Goal: Task Accomplishment & Management: Manage account settings

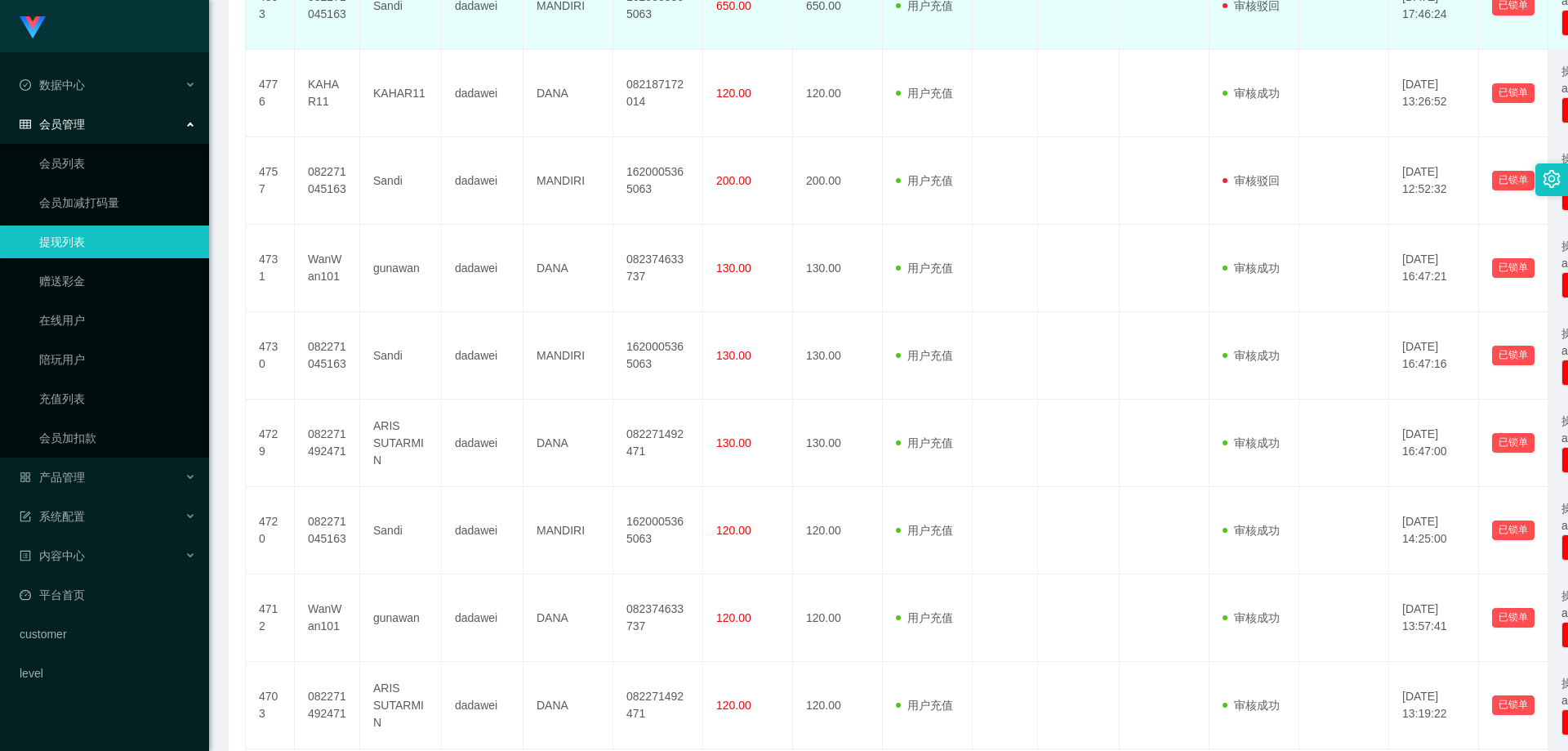
scroll to position [491, 0]
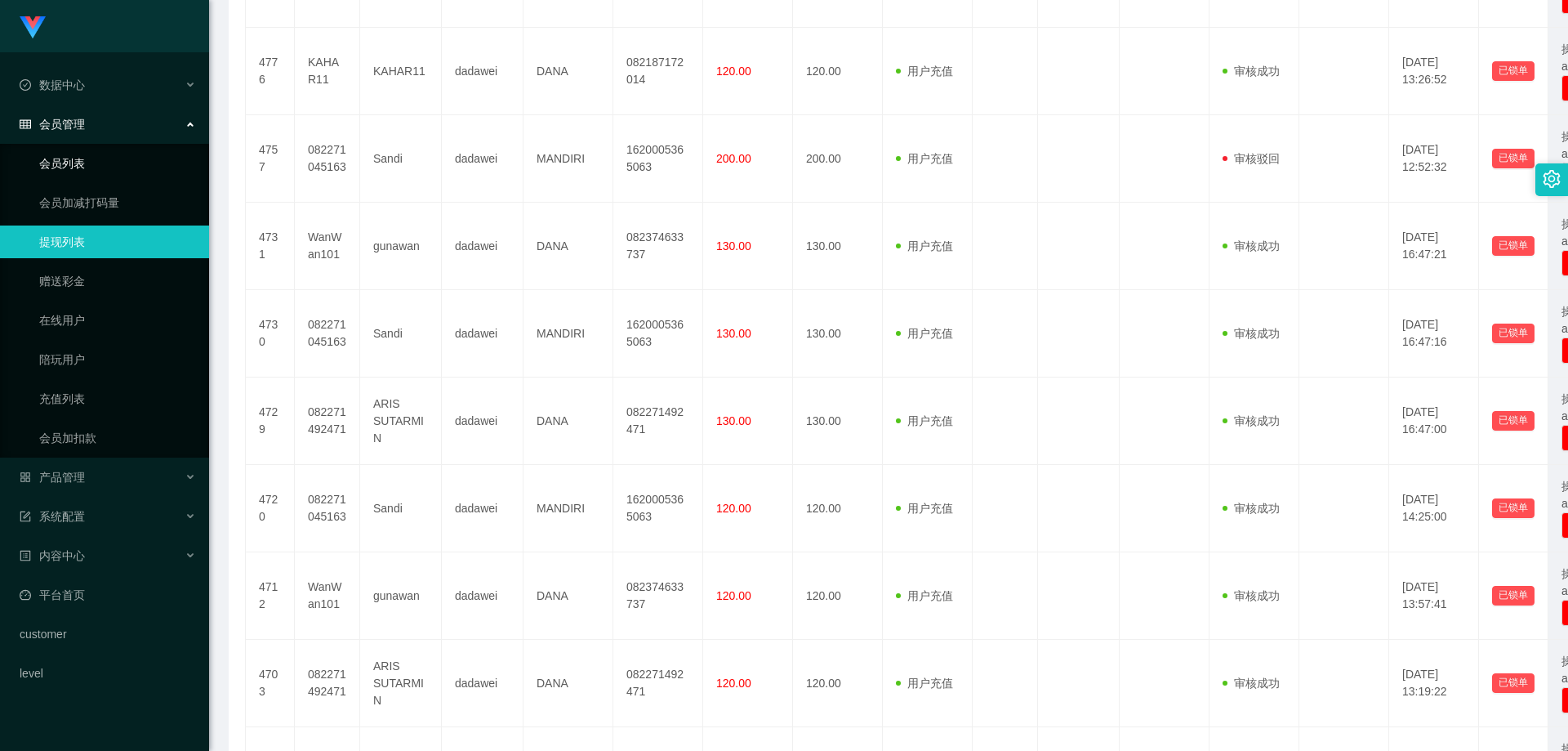
click at [51, 168] on link "会员列表" at bounding box center [117, 163] width 157 height 33
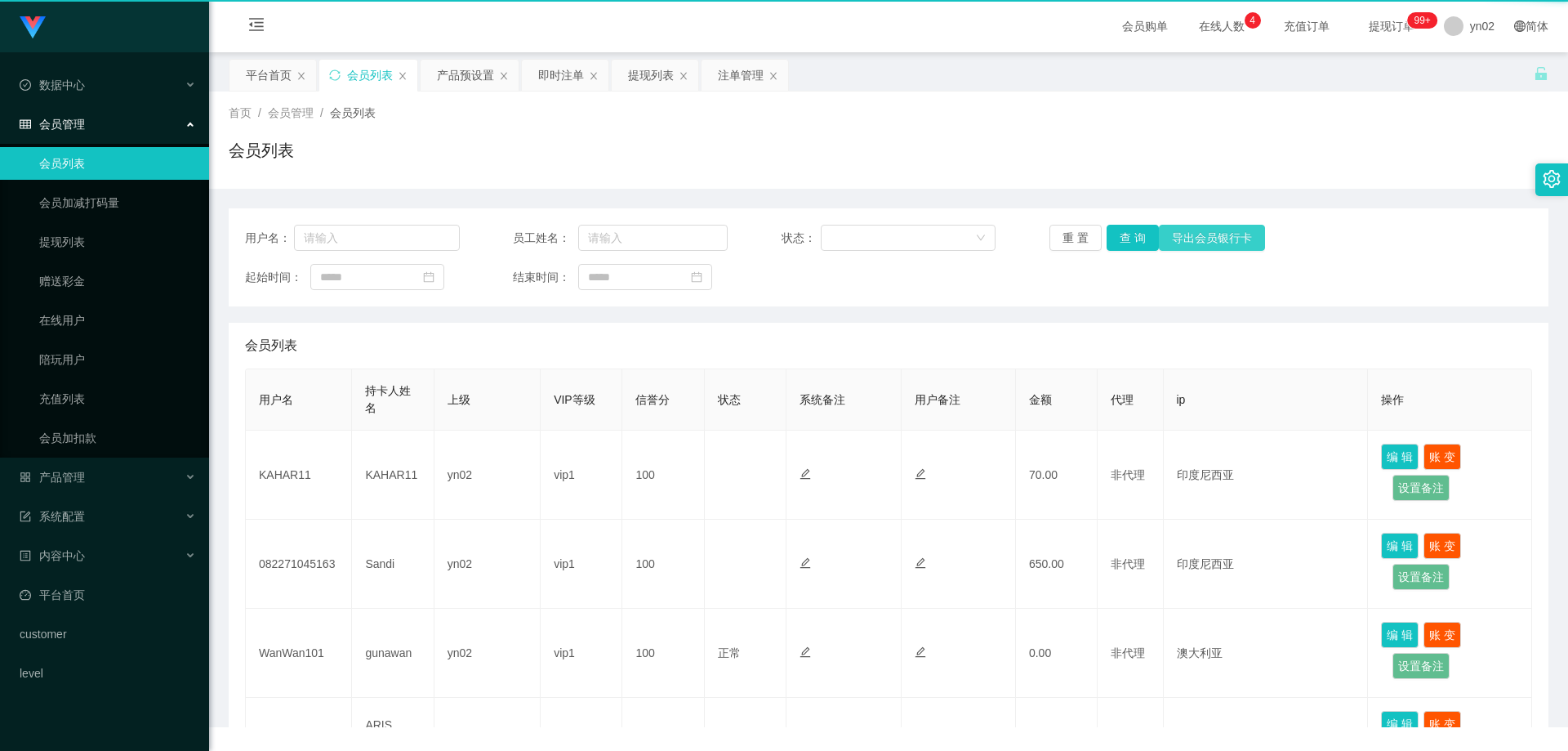
scroll to position [0, 0]
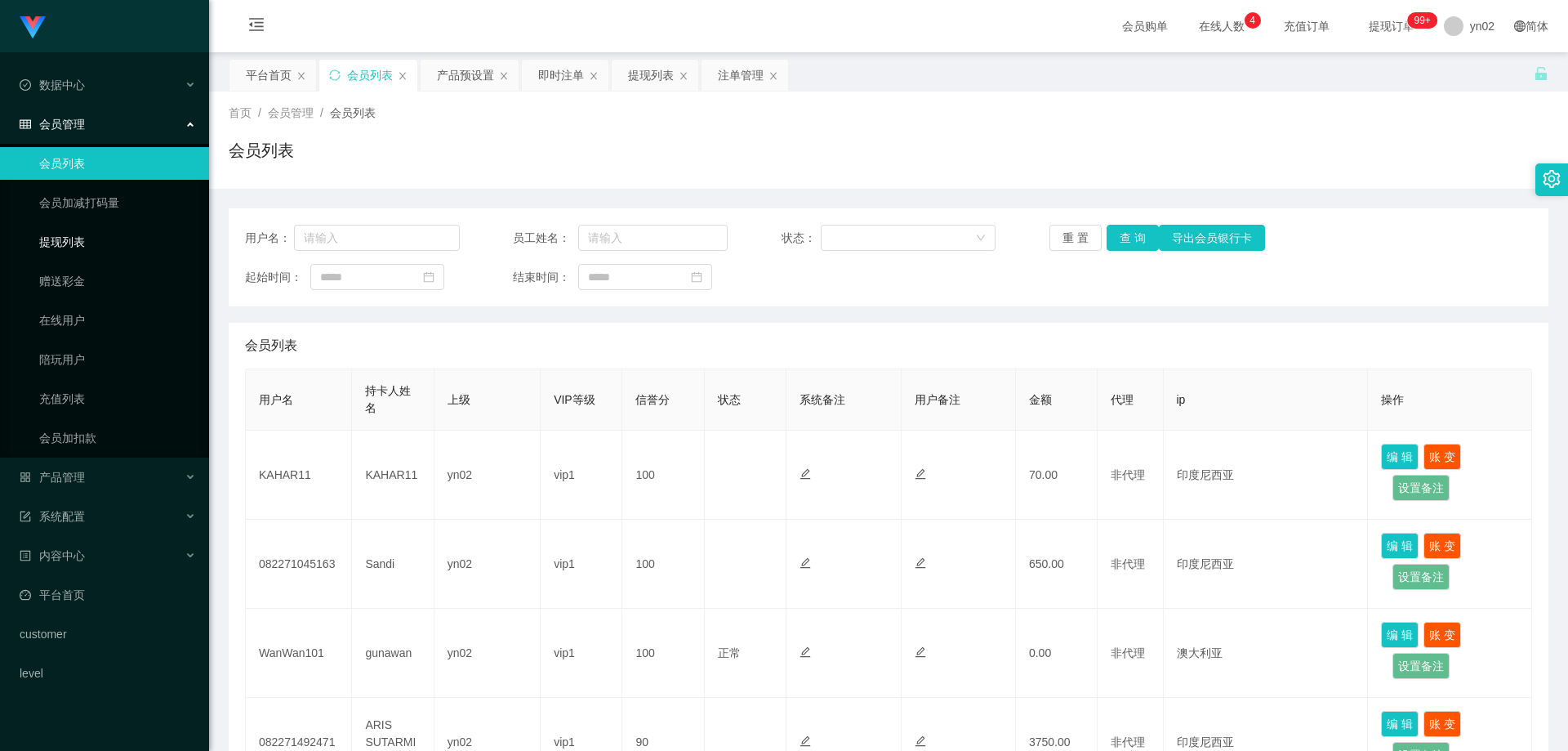
click at [79, 241] on link "提现列表" at bounding box center [117, 242] width 157 height 33
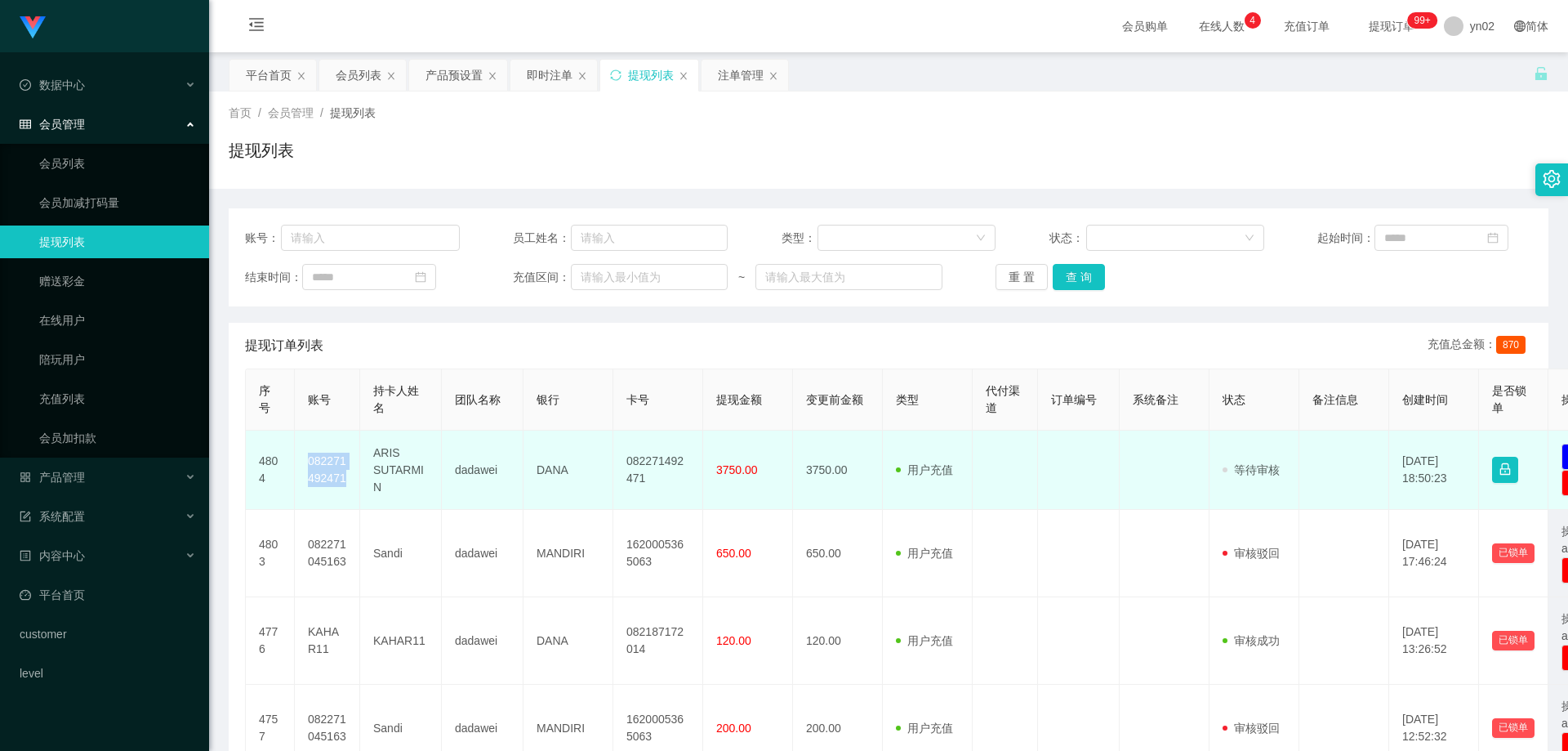
click at [299, 457] on td "082271492471" at bounding box center [327, 470] width 65 height 79
click at [426, 491] on td "ARIS SUTARMIN" at bounding box center [401, 470] width 82 height 79
drag, startPoint x: 354, startPoint y: 482, endPoint x: 304, endPoint y: 463, distance: 53.5
click at [304, 463] on td "082271492471" at bounding box center [327, 470] width 65 height 79
copy td "082271492471"
